Goal: Information Seeking & Learning: Learn about a topic

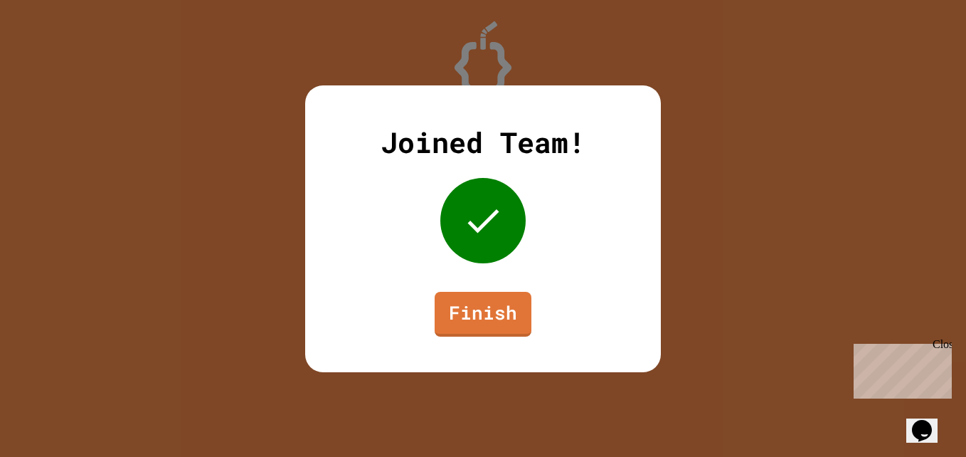
click at [568, 446] on div "Joined Team! Finish" at bounding box center [483, 228] width 966 height 457
click at [497, 281] on div "Joined Team! Finish" at bounding box center [483, 228] width 356 height 287
click at [485, 247] on div at bounding box center [483, 220] width 85 height 85
click at [479, 313] on link "Finish" at bounding box center [483, 312] width 95 height 47
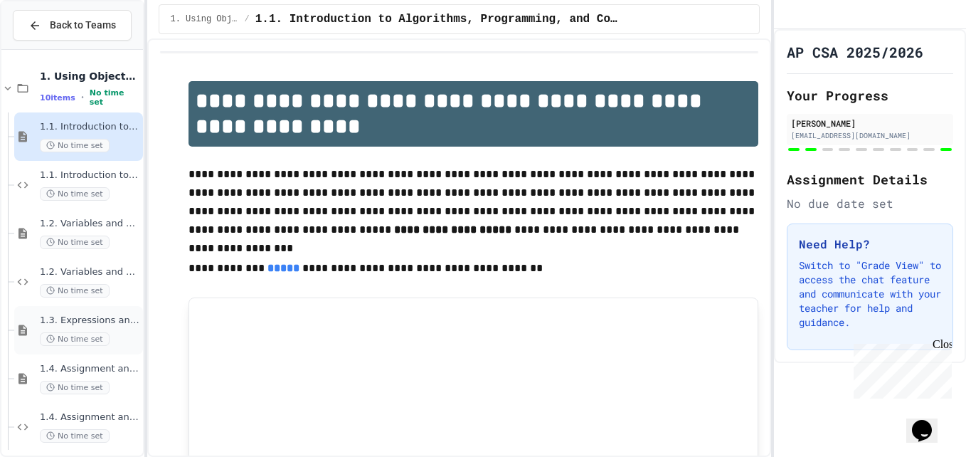
click at [70, 334] on span "No time set" at bounding box center [75, 339] width 70 height 14
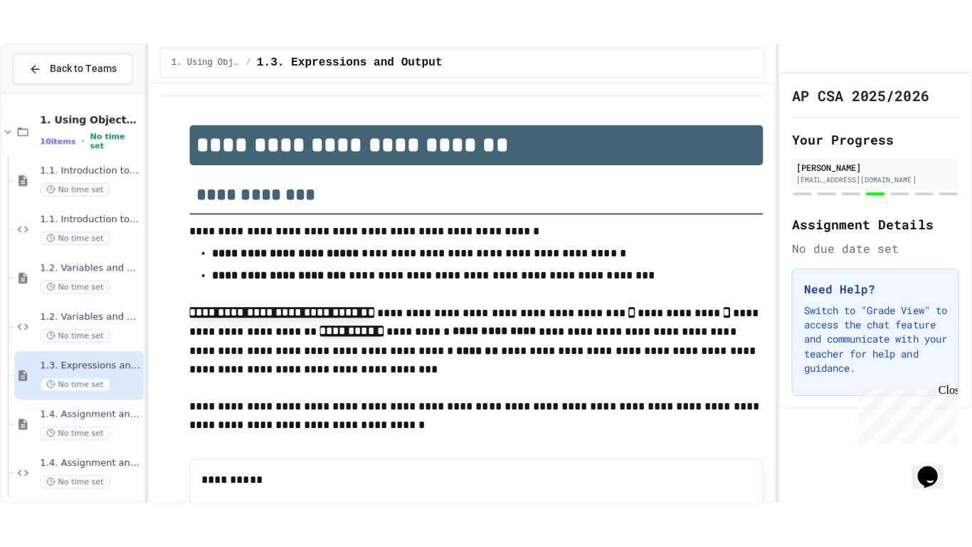
scroll to position [125, 0]
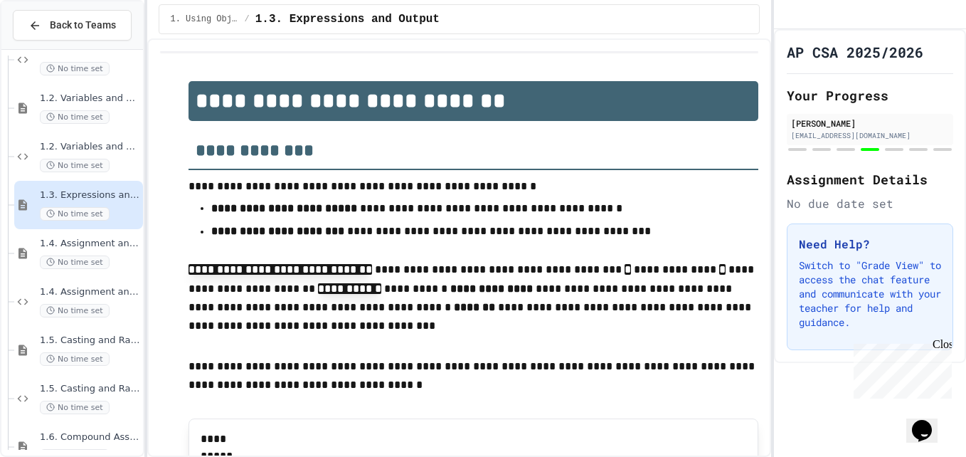
click at [11, 342] on div "1.5. Casting and Ranges of Values No time set" at bounding box center [72, 350] width 142 height 48
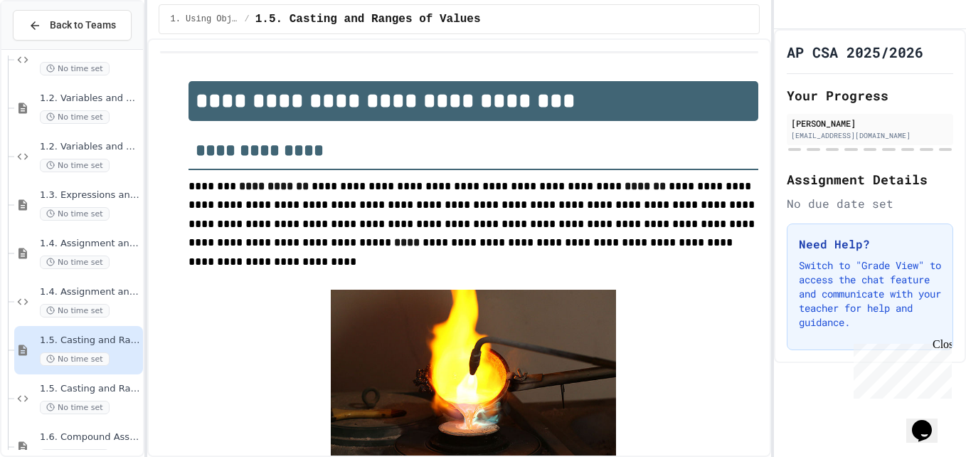
click at [12, 285] on div "1.4. Assignment and Input Programming Practice No time set" at bounding box center [72, 302] width 142 height 48
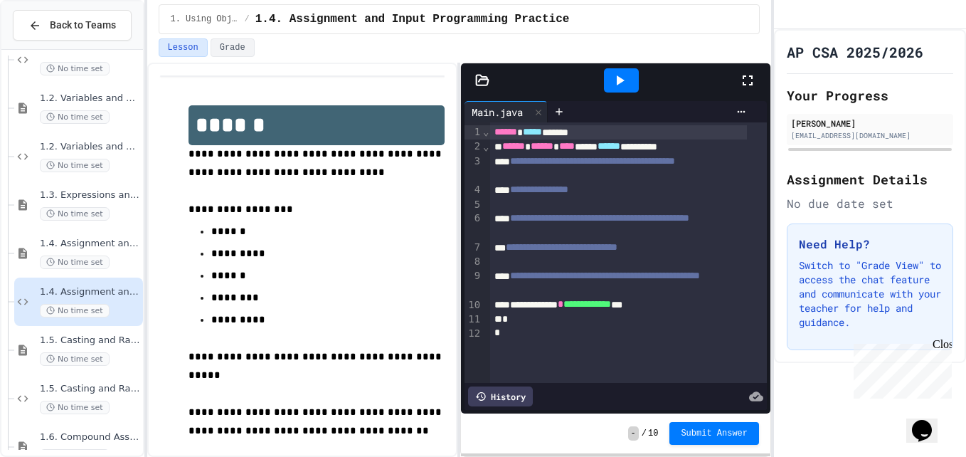
click at [745, 76] on icon at bounding box center [748, 80] width 10 height 10
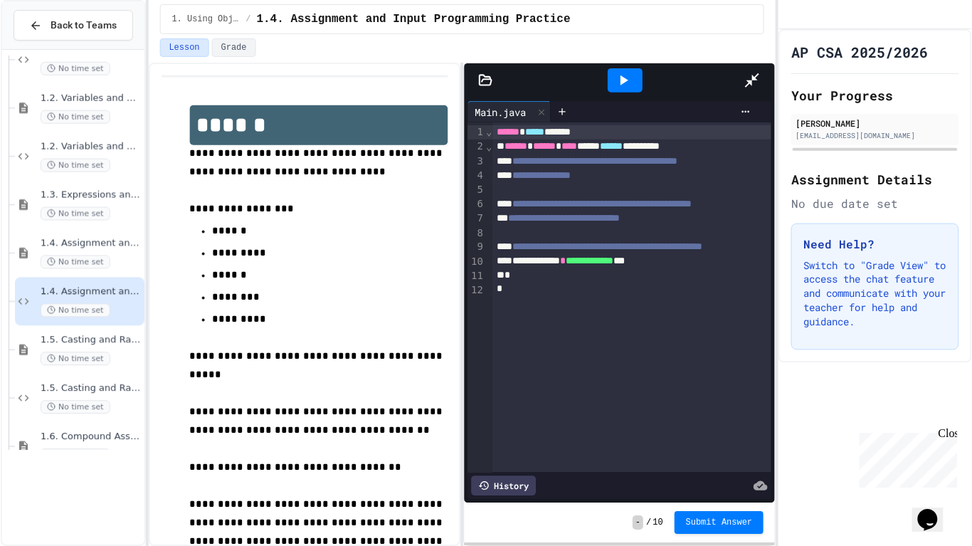
scroll to position [65, 0]
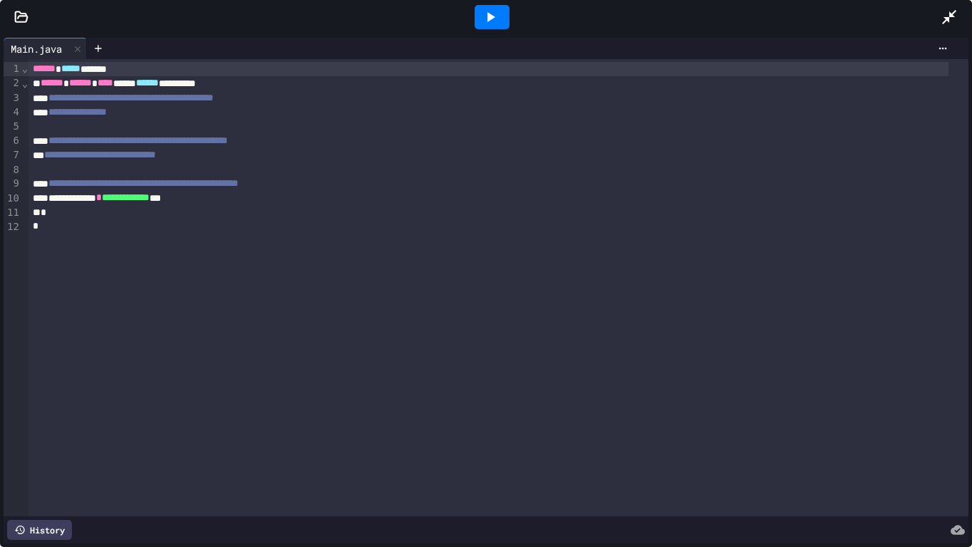
click at [97, 37] on div "**********" at bounding box center [486, 290] width 972 height 512
click at [96, 53] on icon at bounding box center [98, 48] width 11 height 11
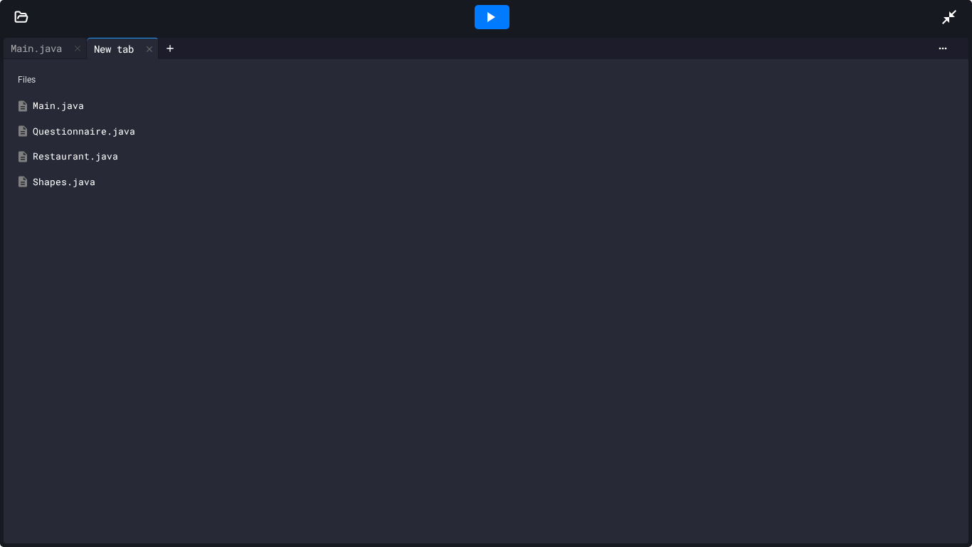
click at [62, 145] on div "Restaurant.java" at bounding box center [486, 157] width 951 height 26
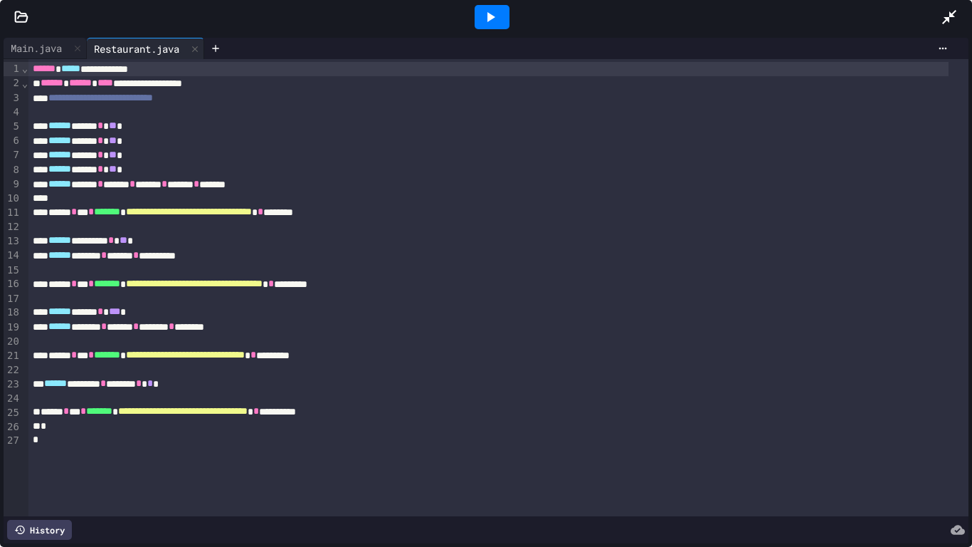
click at [62, 145] on span "******" at bounding box center [59, 140] width 23 height 10
